Goal: Information Seeking & Learning: Learn about a topic

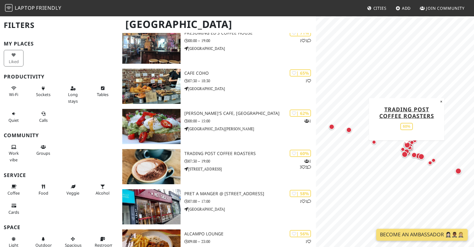
scroll to position [588, 0]
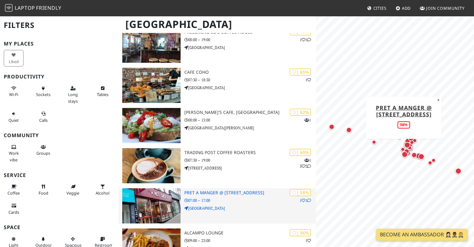
click at [230, 205] on div "| 58% 1 1 Pret A Manger @ 77 North St 07:00 – 17:00 North Street" at bounding box center [251, 205] width 132 height 35
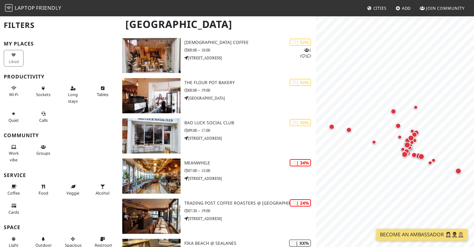
scroll to position [901, 0]
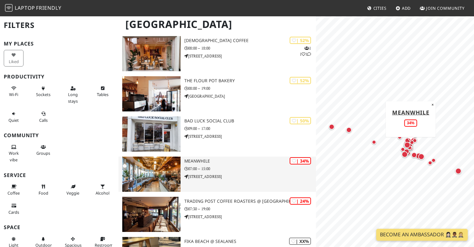
click at [143, 185] on img at bounding box center [151, 174] width 58 height 35
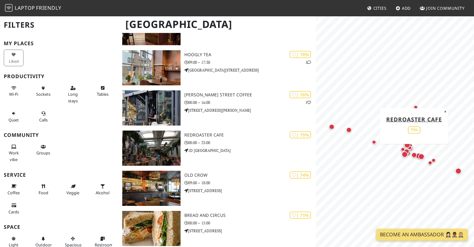
scroll to position [377, 0]
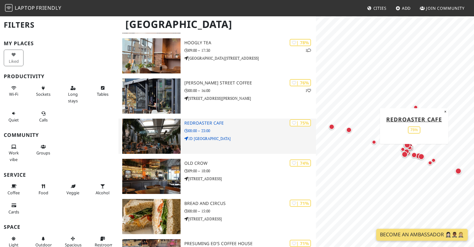
click at [230, 135] on div "| 75% Redroaster Cafe 08:00 – 23:00 1D Saint James's Street" at bounding box center [251, 136] width 132 height 35
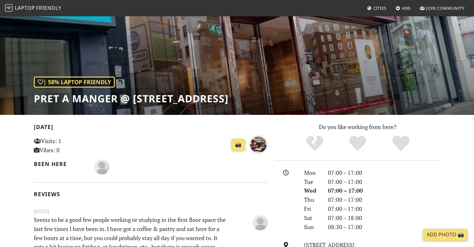
scroll to position [35, 0]
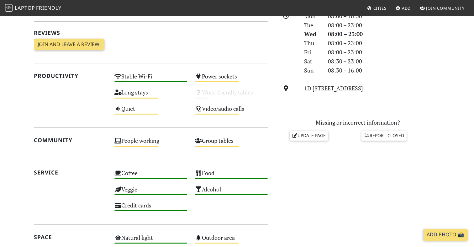
scroll to position [192, 0]
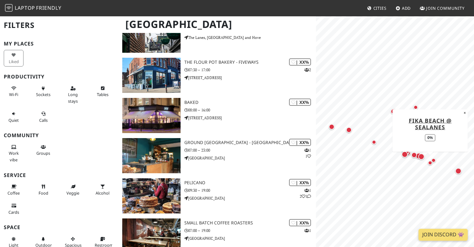
scroll to position [1161, 0]
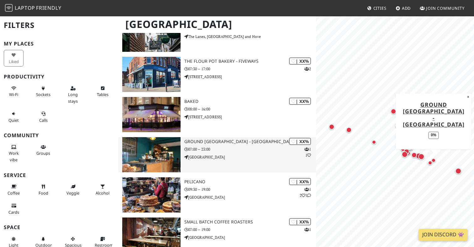
click at [216, 141] on h3 "Ground [GEOGRAPHIC_DATA] - [GEOGRAPHIC_DATA]" at bounding box center [251, 141] width 132 height 5
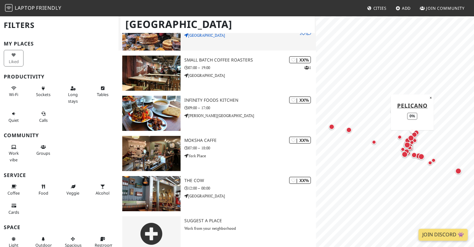
scroll to position [1332, 0]
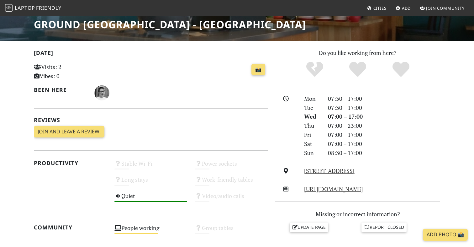
scroll to position [106, 0]
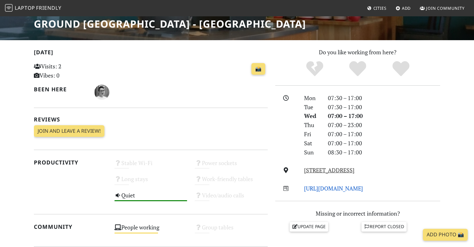
click at [337, 191] on link "http://www.groundcoffeehouses.com/" at bounding box center [333, 189] width 59 height 8
